Goal: Transaction & Acquisition: Download file/media

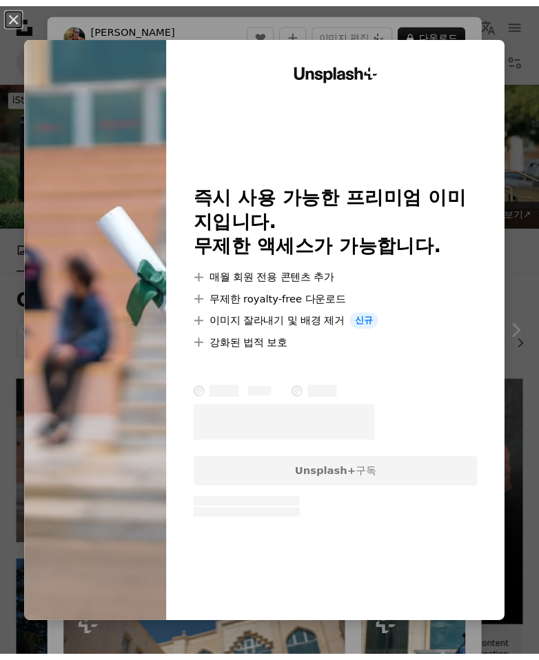
scroll to position [111, 0]
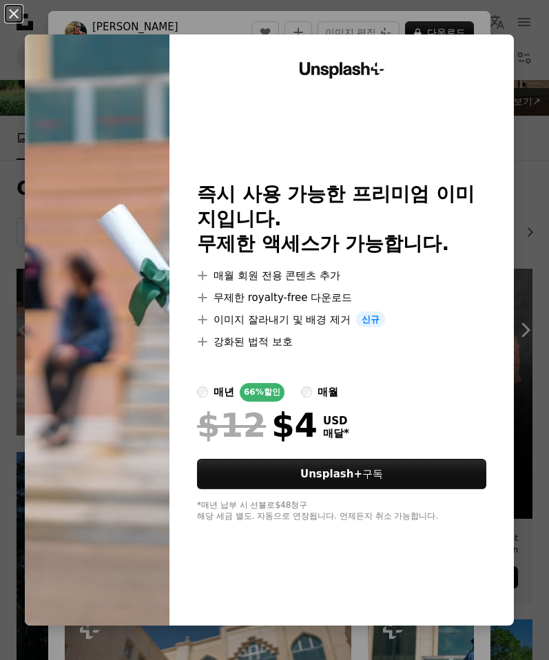
click at [423, 34] on div "Unsplash+ 즉시 사용 가능한 프리미엄 이미지입니다. 무제한 액세스가 가능합니다. A plus sign 매월 회원 전용 콘텐츠 추가 A …" at bounding box center [342, 330] width 345 height 592
click at [464, 14] on div "An X shape Unsplash+ 즉시 사용 가능한 프리미엄 이미지입니다. 무제한 액세스가 가능합니다. A plus sign 매월 회원 전…" at bounding box center [274, 330] width 549 height 660
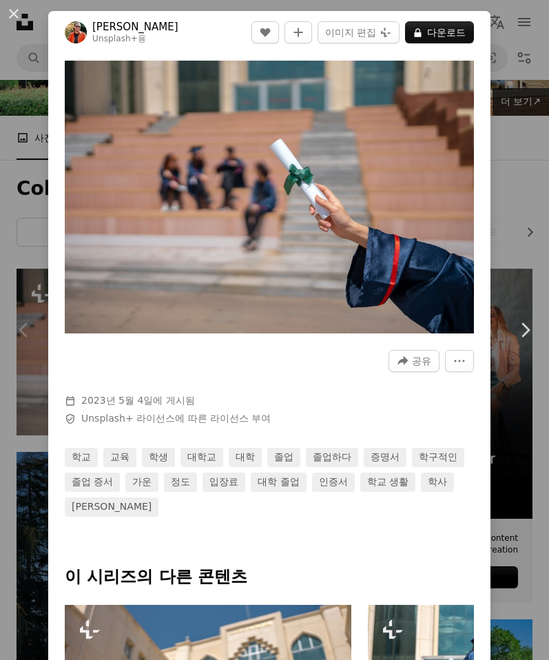
click at [34, 69] on div "An X shape Chevron left Chevron right [PERSON_NAME] Unsplash+ 용 A heart A plus …" at bounding box center [274, 330] width 549 height 660
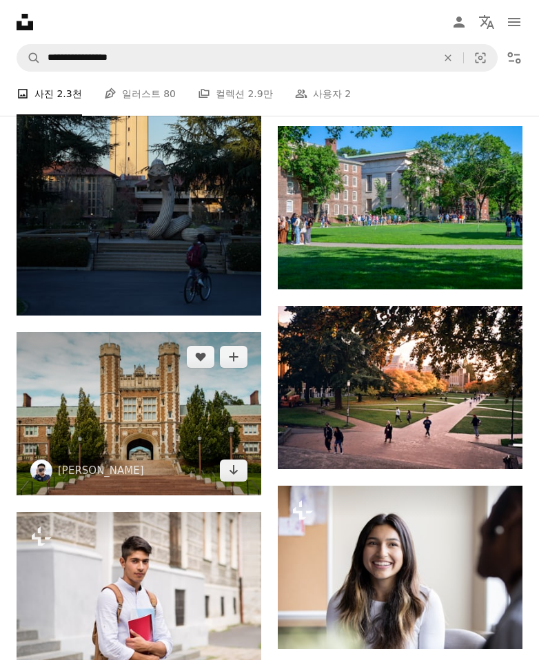
scroll to position [620, 0]
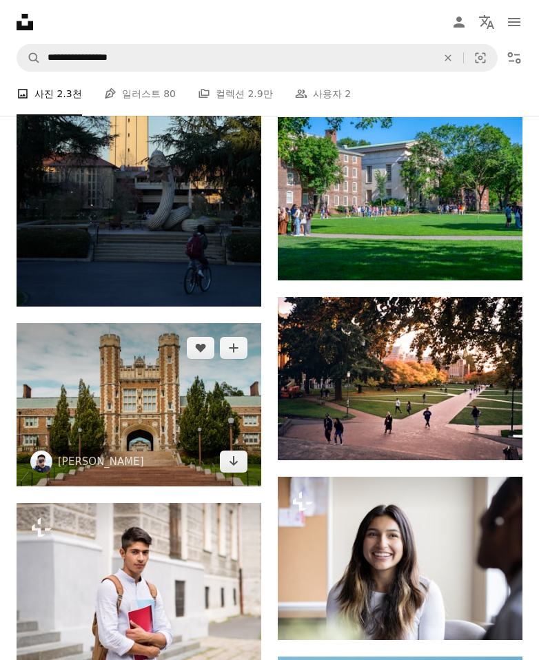
click at [173, 373] on img at bounding box center [139, 404] width 245 height 163
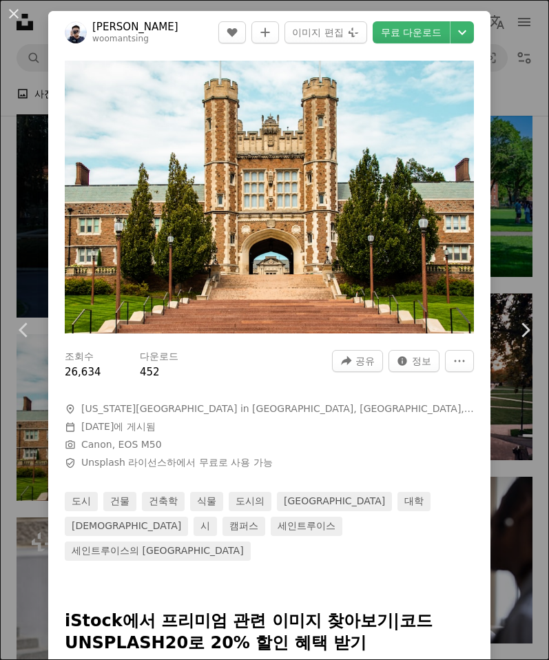
click at [523, 239] on div "An X shape Chevron left Chevron right [PERSON_NAME] woomantsing A heart A plus …" at bounding box center [274, 330] width 549 height 660
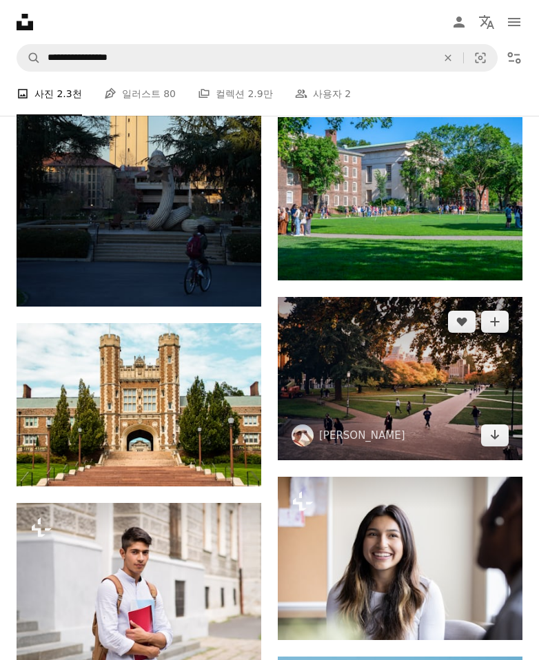
scroll to position [705, 0]
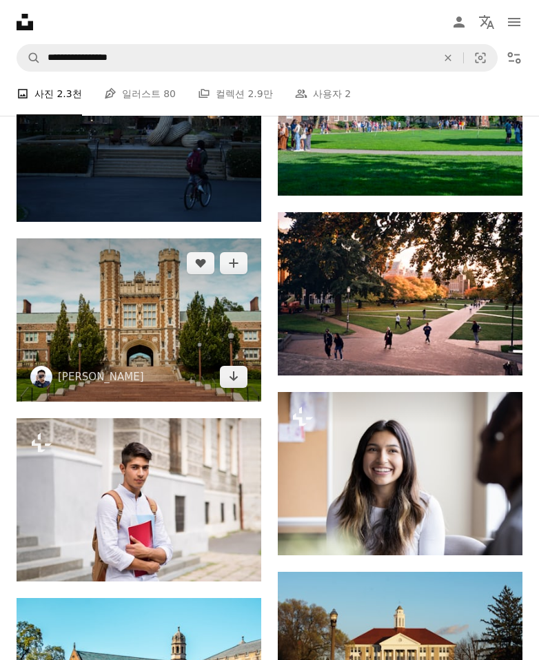
click at [156, 291] on img at bounding box center [139, 320] width 245 height 163
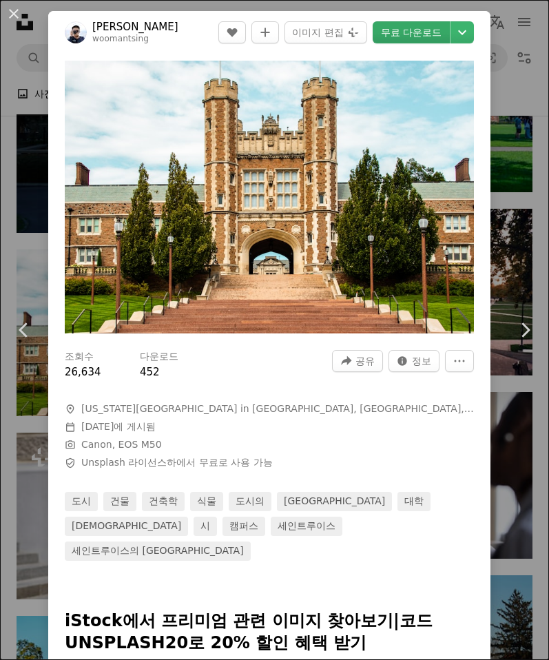
click at [387, 37] on link "무료 다운로드" at bounding box center [411, 32] width 77 height 22
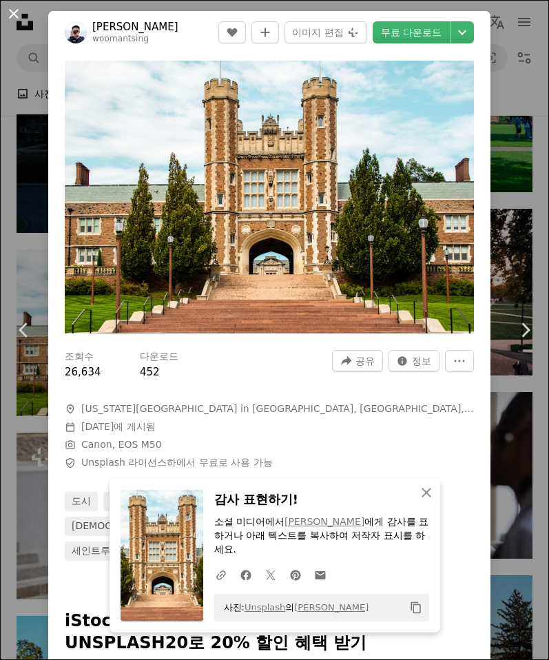
click at [14, 17] on button "An X shape" at bounding box center [14, 14] width 17 height 17
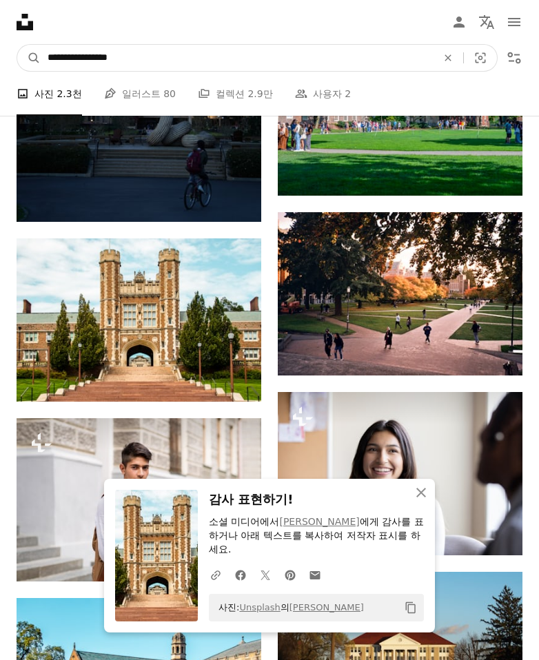
click at [137, 48] on input "**********" at bounding box center [237, 58] width 392 height 26
type input "*******"
click button "A magnifying glass" at bounding box center [28, 58] width 23 height 26
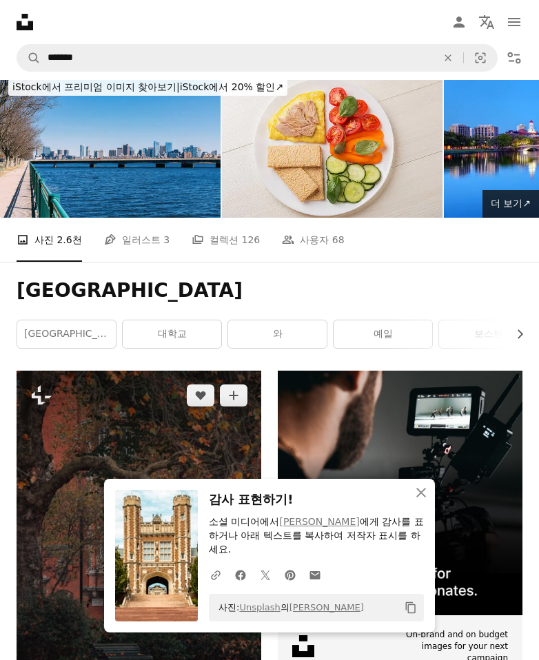
scroll to position [243, 0]
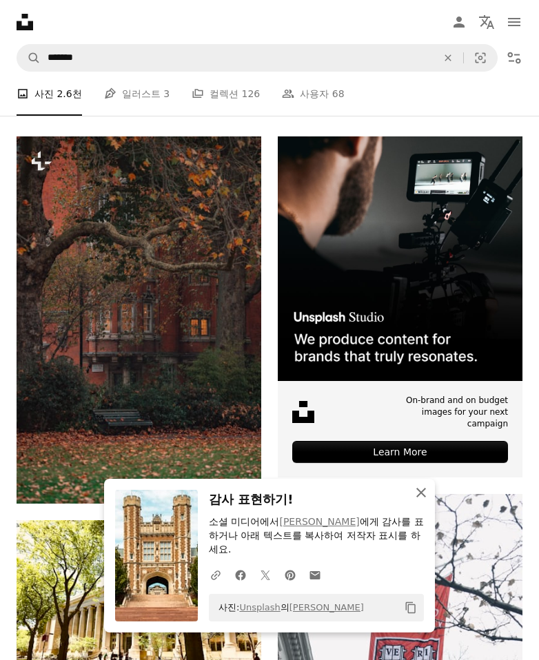
click at [420, 501] on icon "An X shape" at bounding box center [421, 493] width 17 height 17
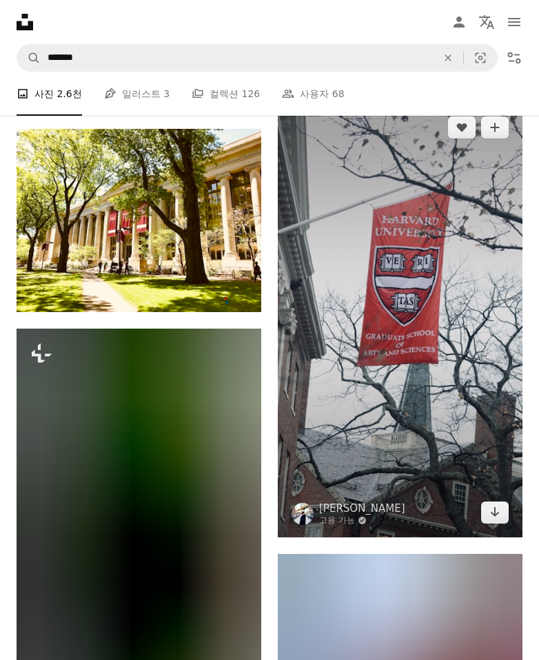
scroll to position [564, 0]
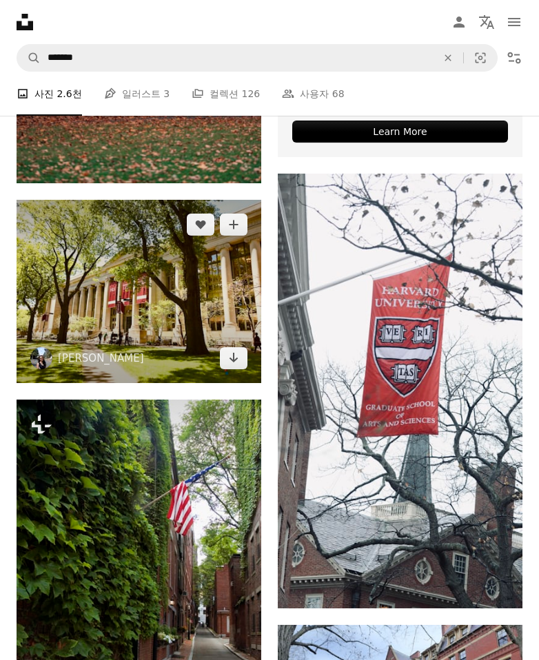
click at [185, 321] on img at bounding box center [139, 291] width 245 height 183
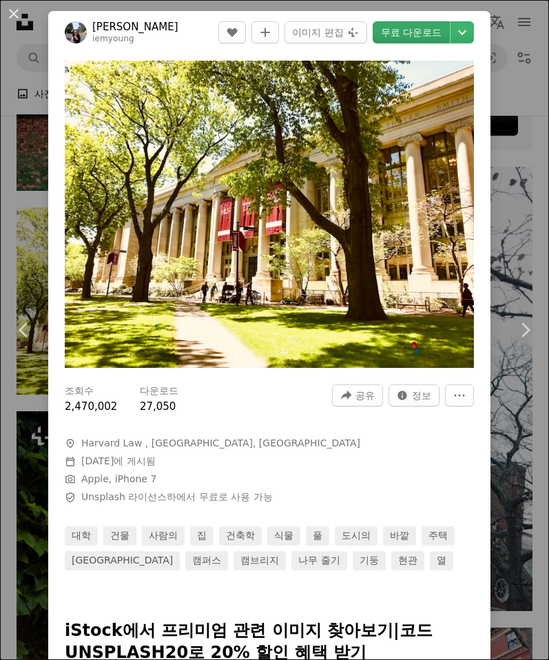
click at [409, 27] on link "무료 다운로드" at bounding box center [411, 32] width 77 height 22
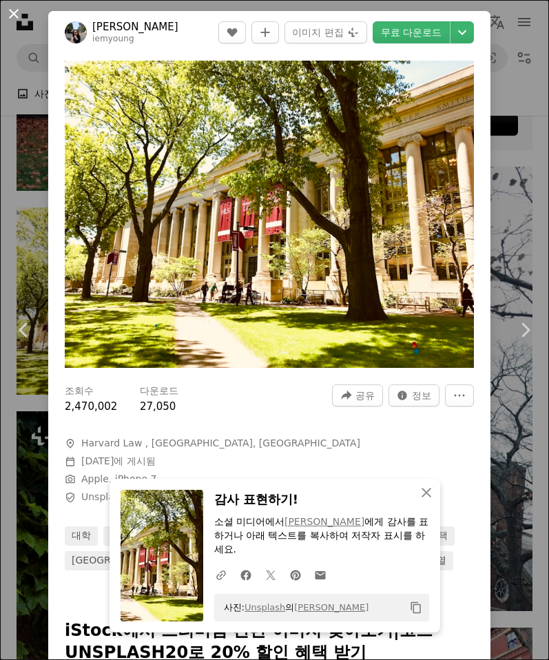
click at [19, 14] on button "An X shape" at bounding box center [14, 14] width 17 height 17
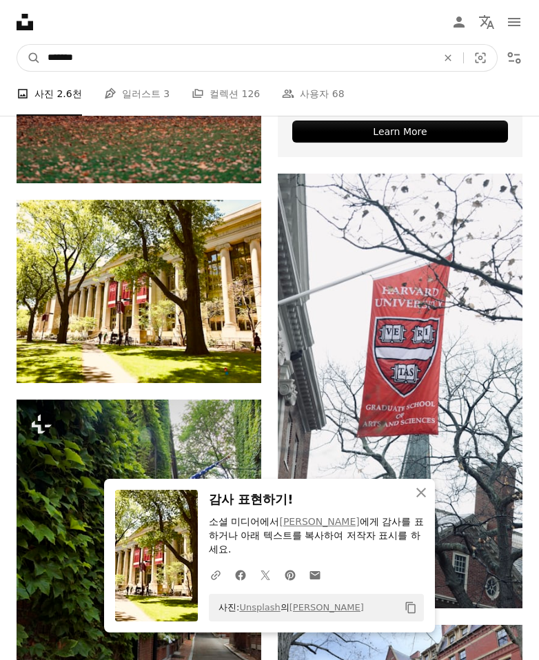
click at [112, 54] on input "*******" at bounding box center [237, 58] width 392 height 26
paste input "**********"
type input "**********"
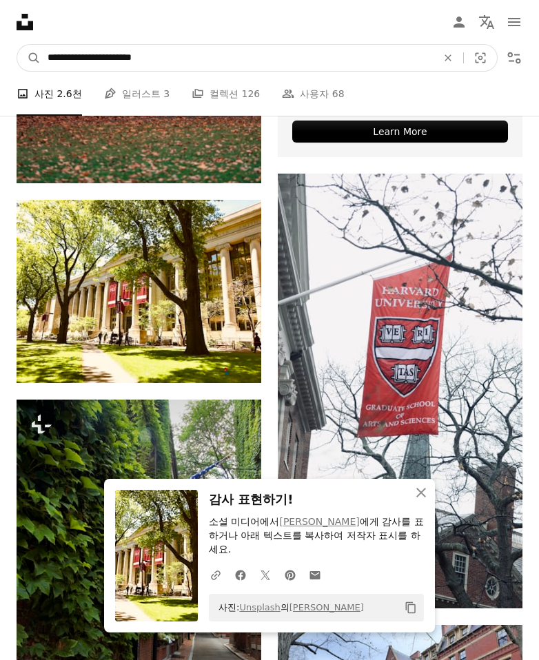
click button "A magnifying glass" at bounding box center [28, 58] width 23 height 26
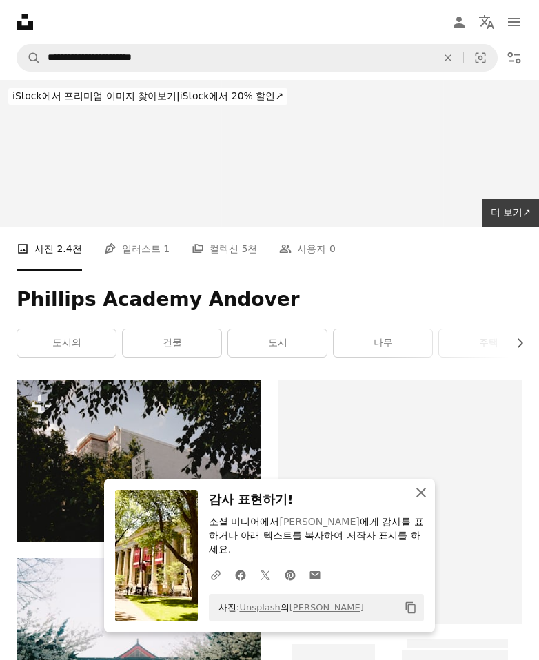
click at [415, 501] on icon "An X shape" at bounding box center [421, 493] width 17 height 17
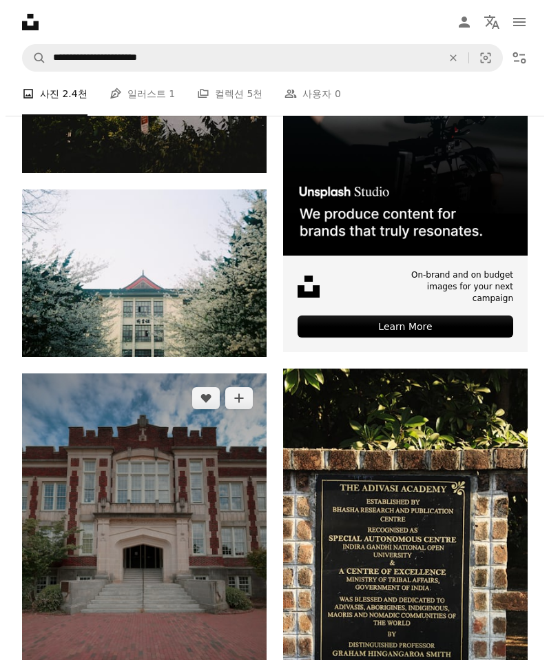
scroll to position [581, 0]
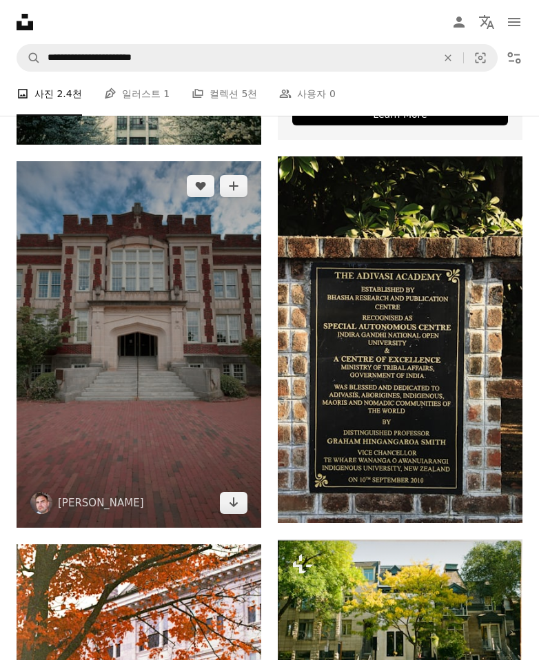
click at [93, 322] on img at bounding box center [139, 344] width 245 height 367
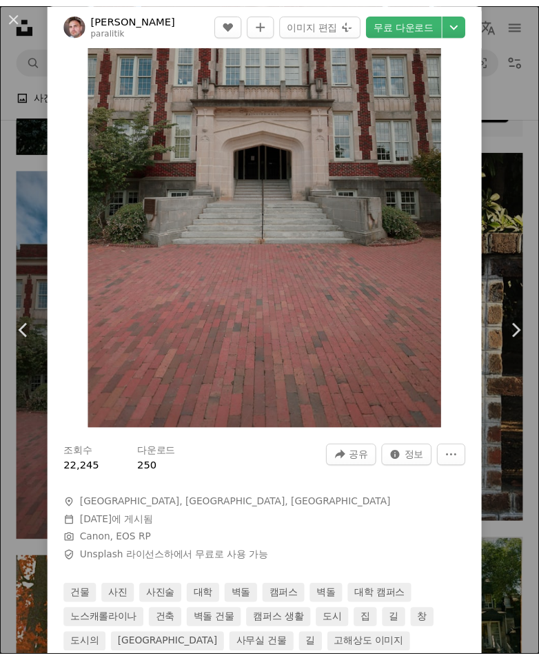
scroll to position [189, 0]
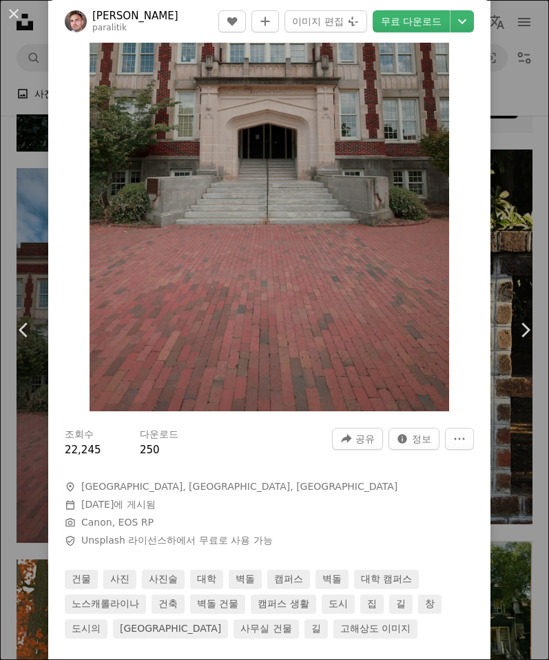
click at [36, 462] on div "An X shape Chevron left Chevron right [PERSON_NAME] paralitik A heart A plus si…" at bounding box center [274, 330] width 549 height 660
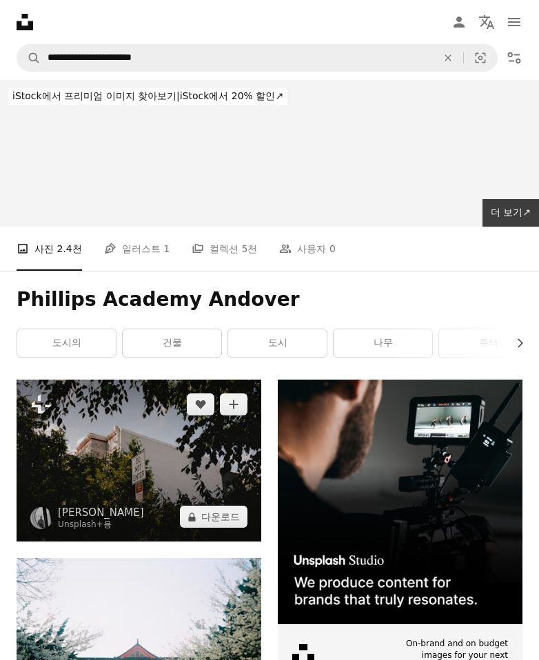
scroll to position [8, 0]
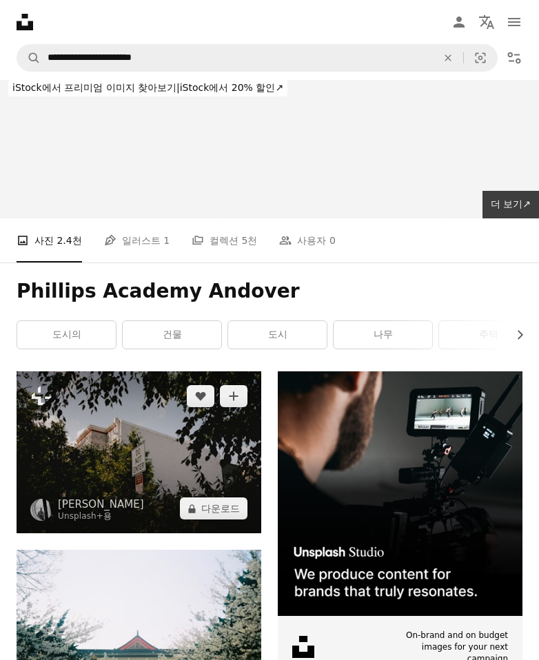
click at [156, 451] on img at bounding box center [139, 453] width 245 height 162
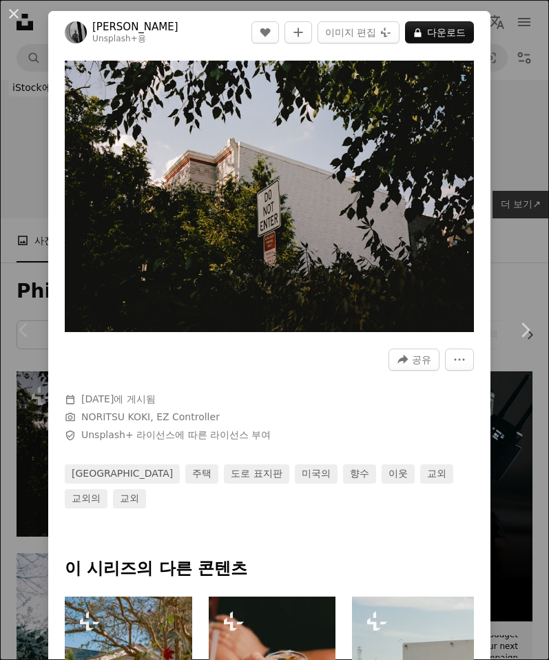
click at [31, 411] on div "An X shape Chevron left Chevron right [PERSON_NAME] Unsplash+ 용 A heart A plus …" at bounding box center [274, 330] width 549 height 660
